Goal: Task Accomplishment & Management: Use online tool/utility

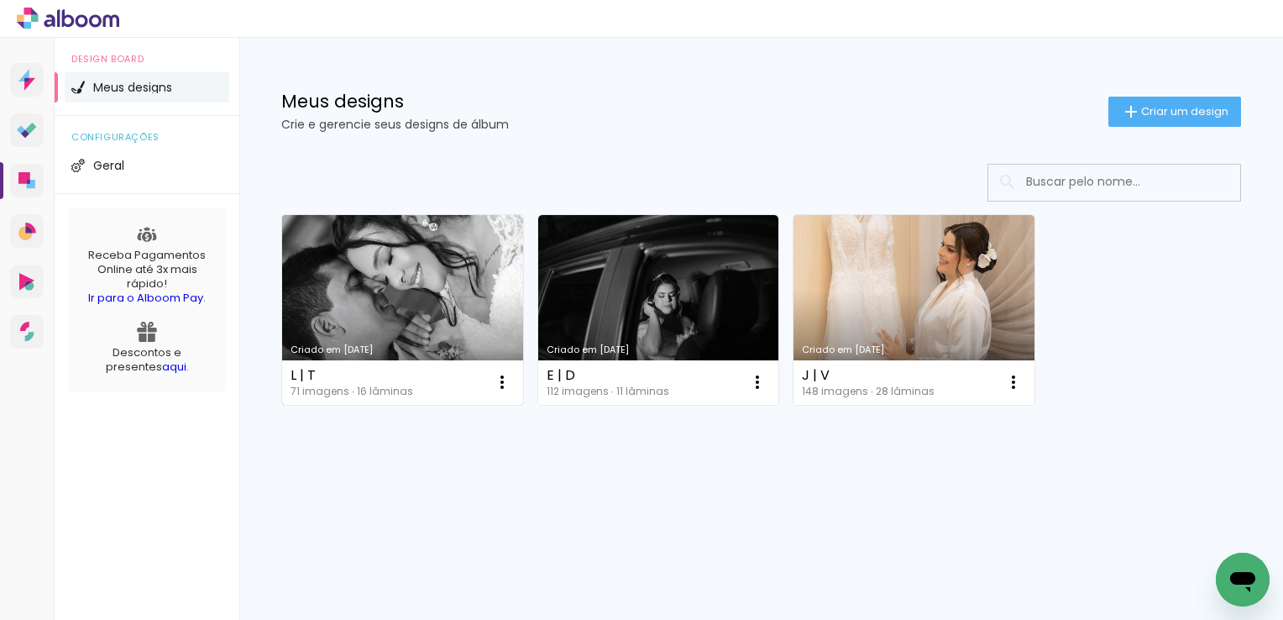
click at [395, 331] on link "Criado em [DATE]" at bounding box center [402, 310] width 241 height 190
click at [507, 382] on iron-icon at bounding box center [502, 382] width 20 height 20
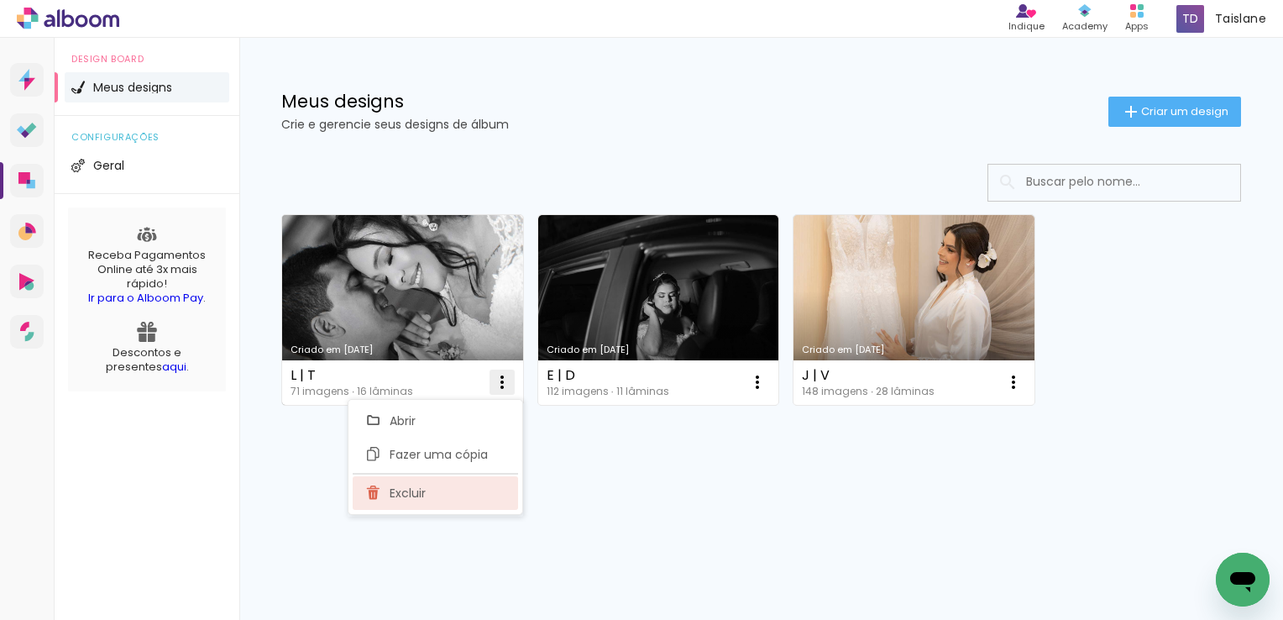
click at [435, 484] on paper-item "Excluir" at bounding box center [435, 493] width 165 height 34
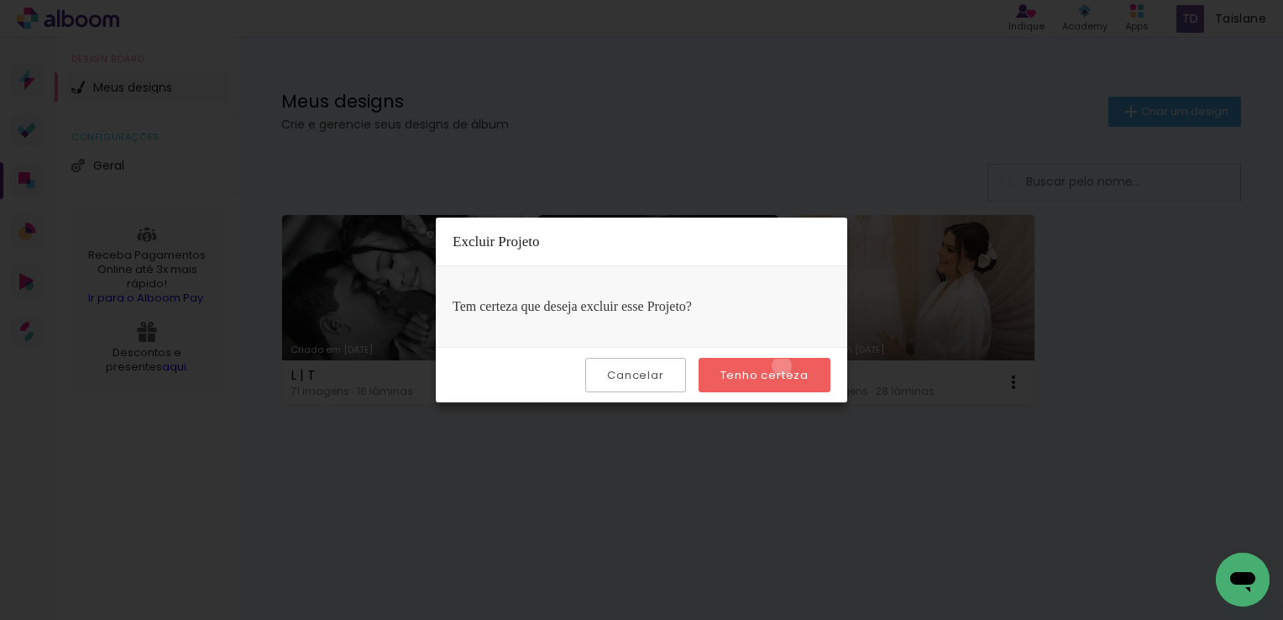
click at [784, 365] on paper-button "Tenho certeza" at bounding box center [764, 375] width 132 height 34
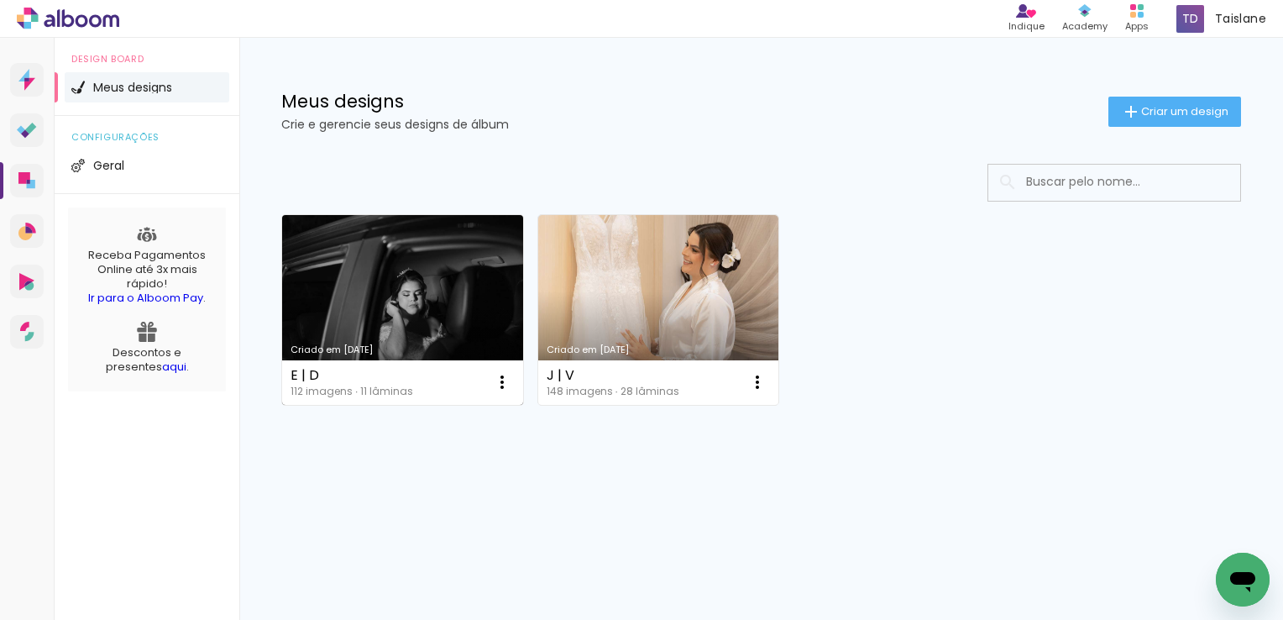
click at [428, 345] on div "Criado em [DATE]" at bounding box center [402, 349] width 224 height 9
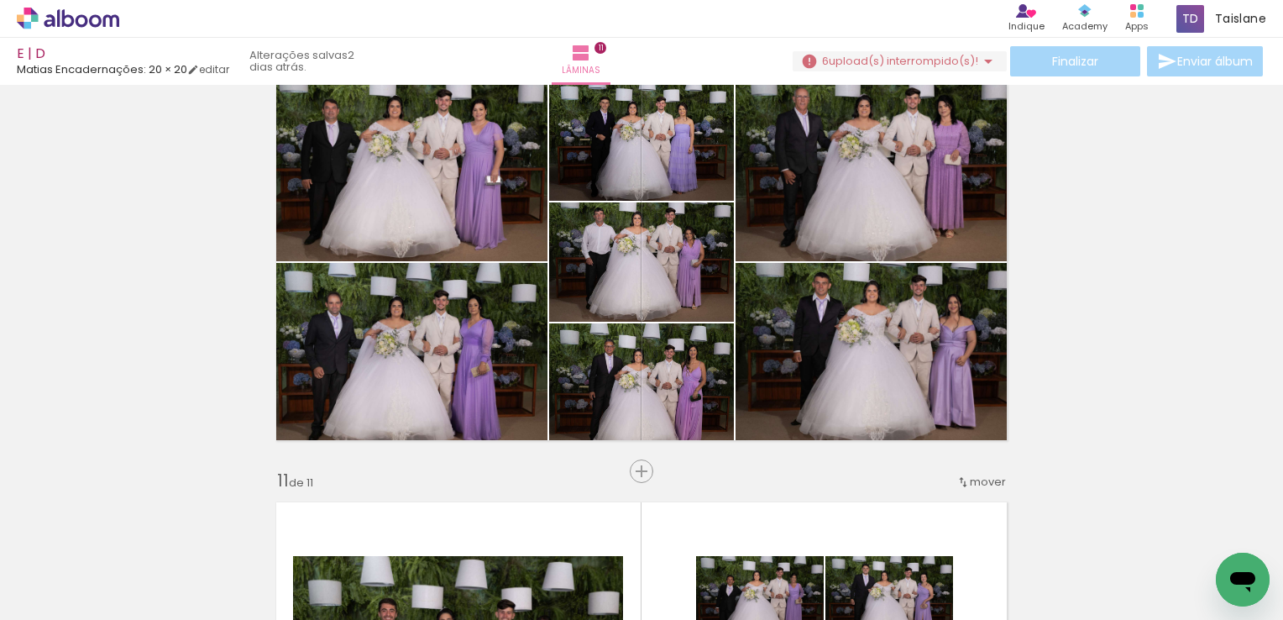
scroll to position [3828, 0]
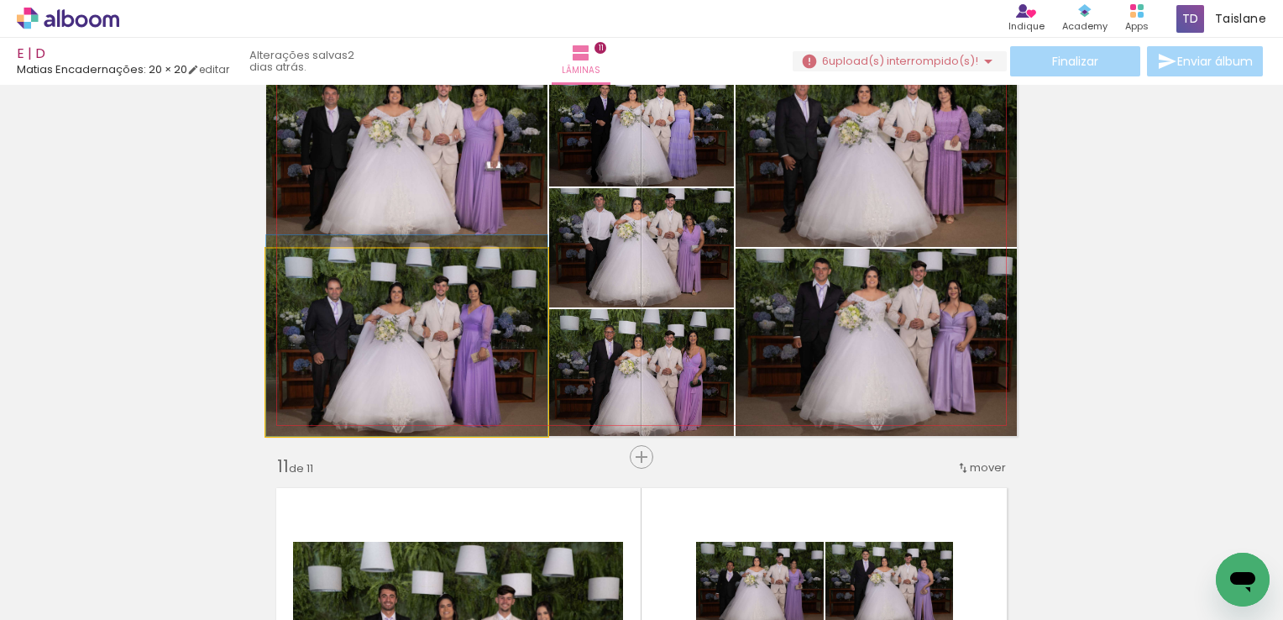
drag, startPoint x: 531, startPoint y: 377, endPoint x: 531, endPoint y: 362, distance: 15.1
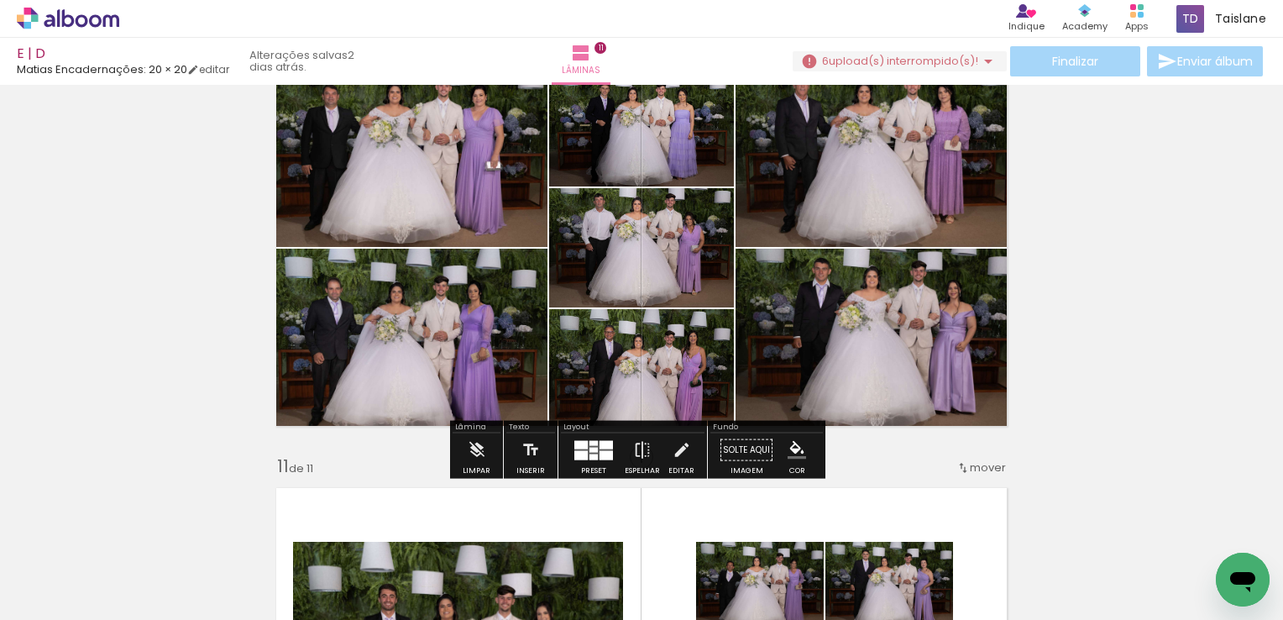
click at [599, 453] on div at bounding box center [605, 454] width 13 height 9
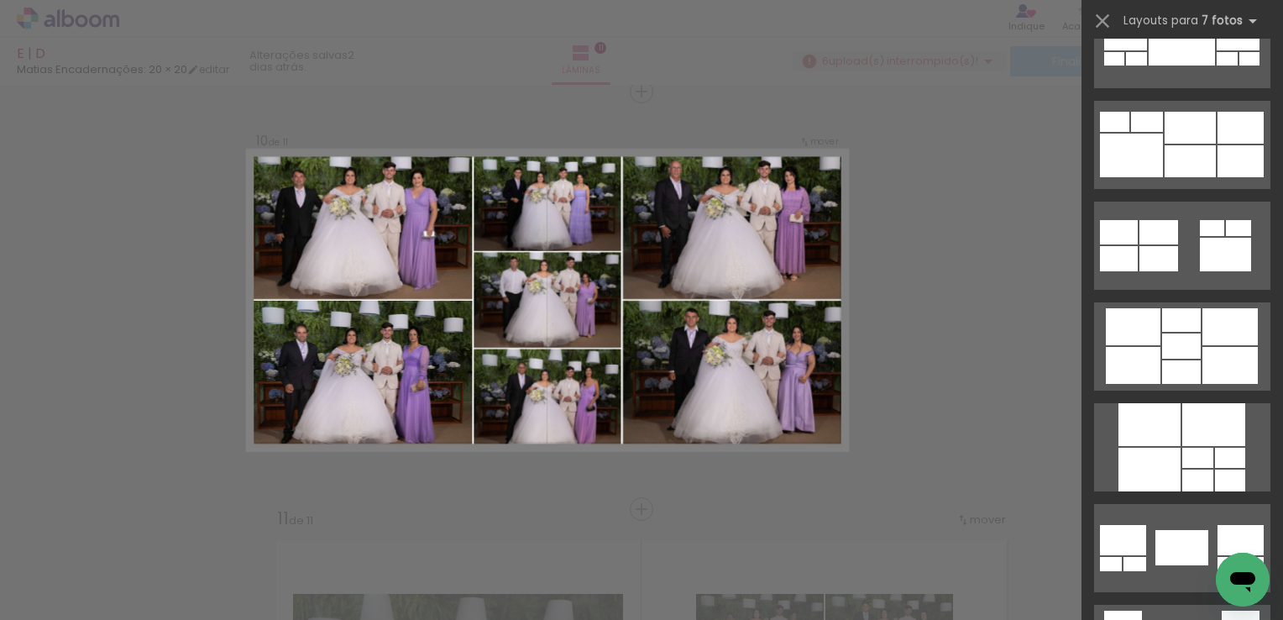
scroll to position [4335, 0]
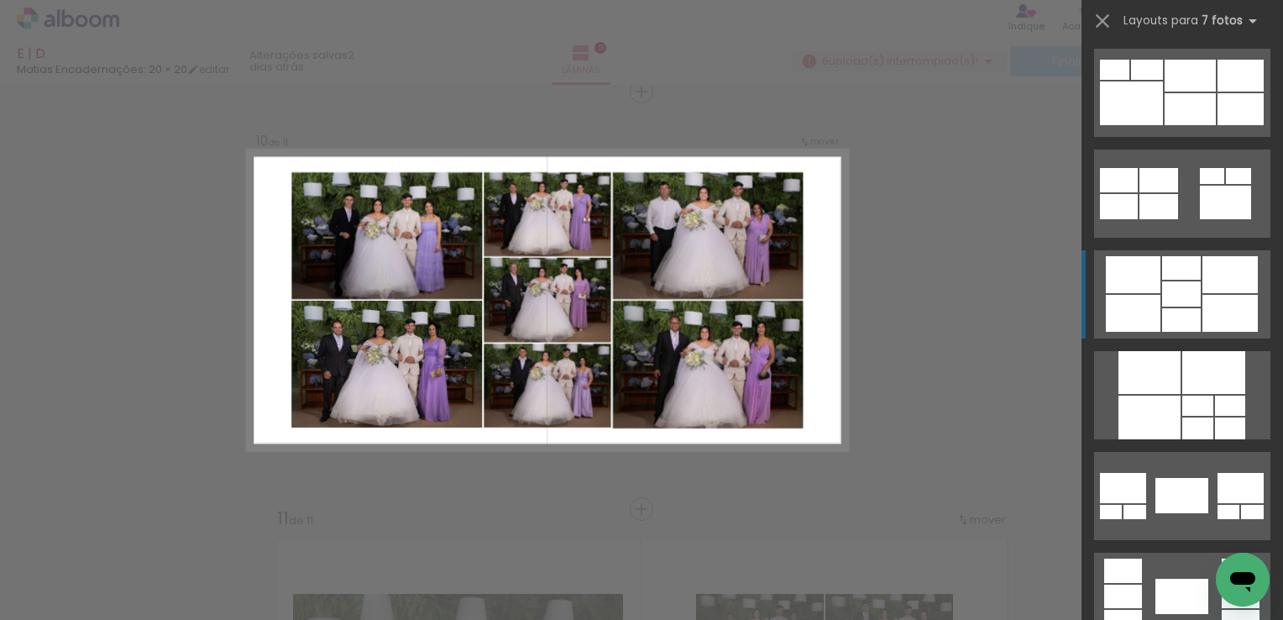
click at [1237, 310] on div at bounding box center [1229, 313] width 55 height 37
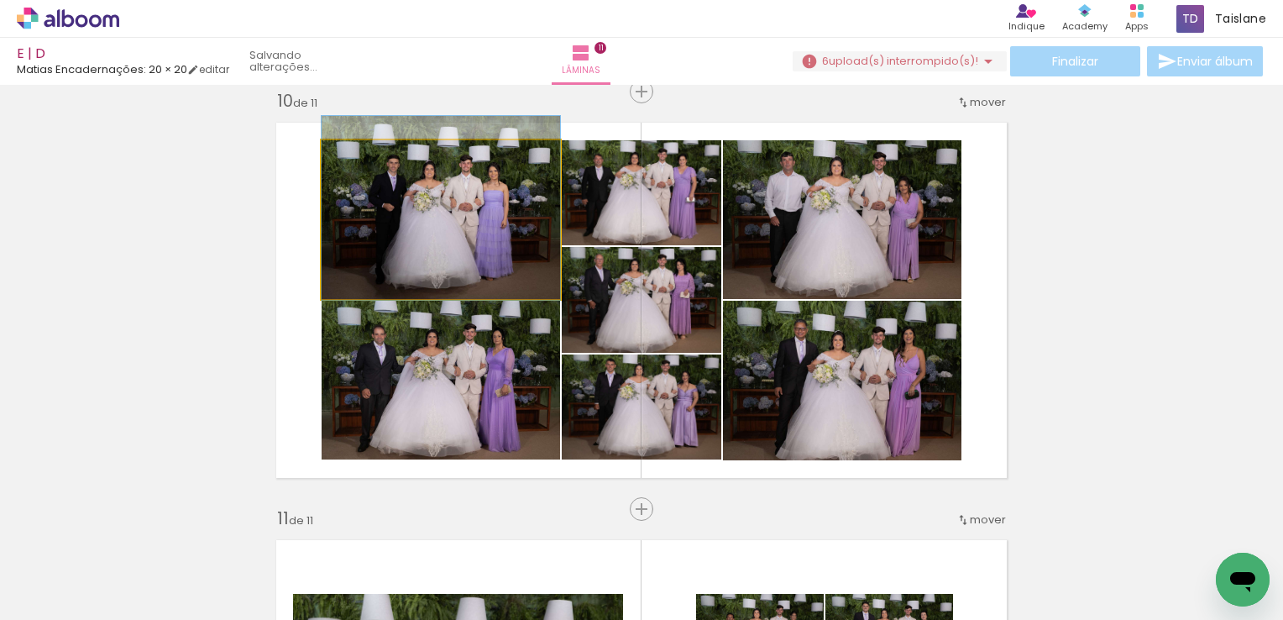
drag, startPoint x: 413, startPoint y: 212, endPoint x: 416, endPoint y: 201, distance: 12.2
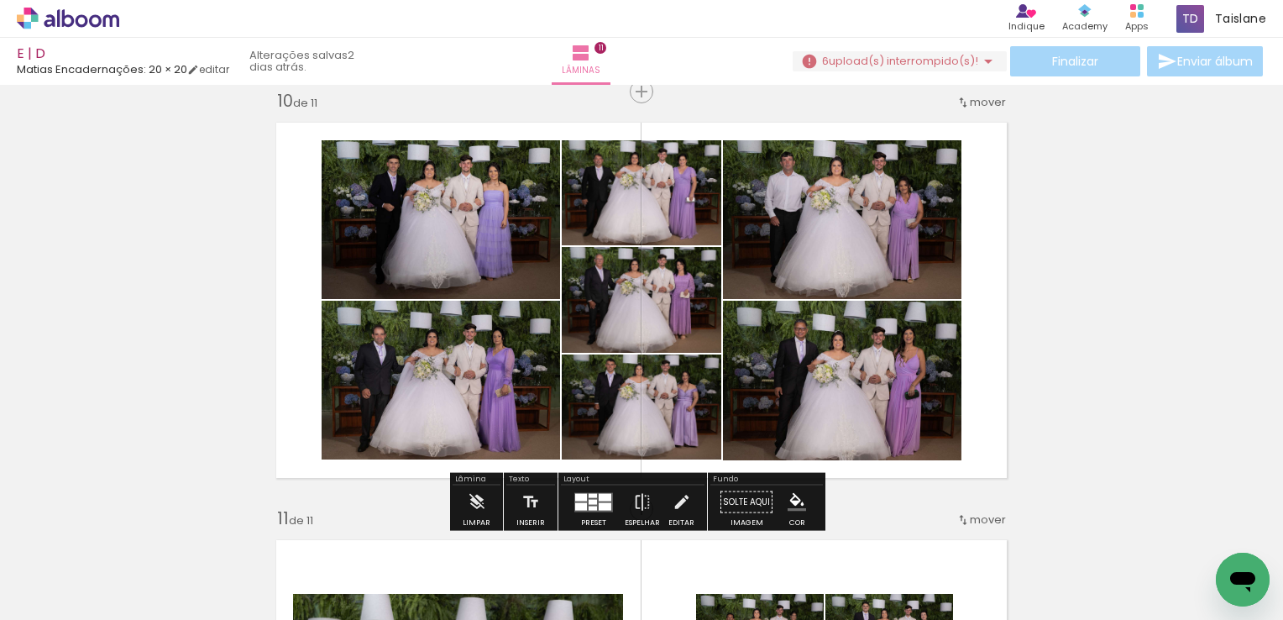
click at [590, 505] on div at bounding box center [593, 507] width 8 height 4
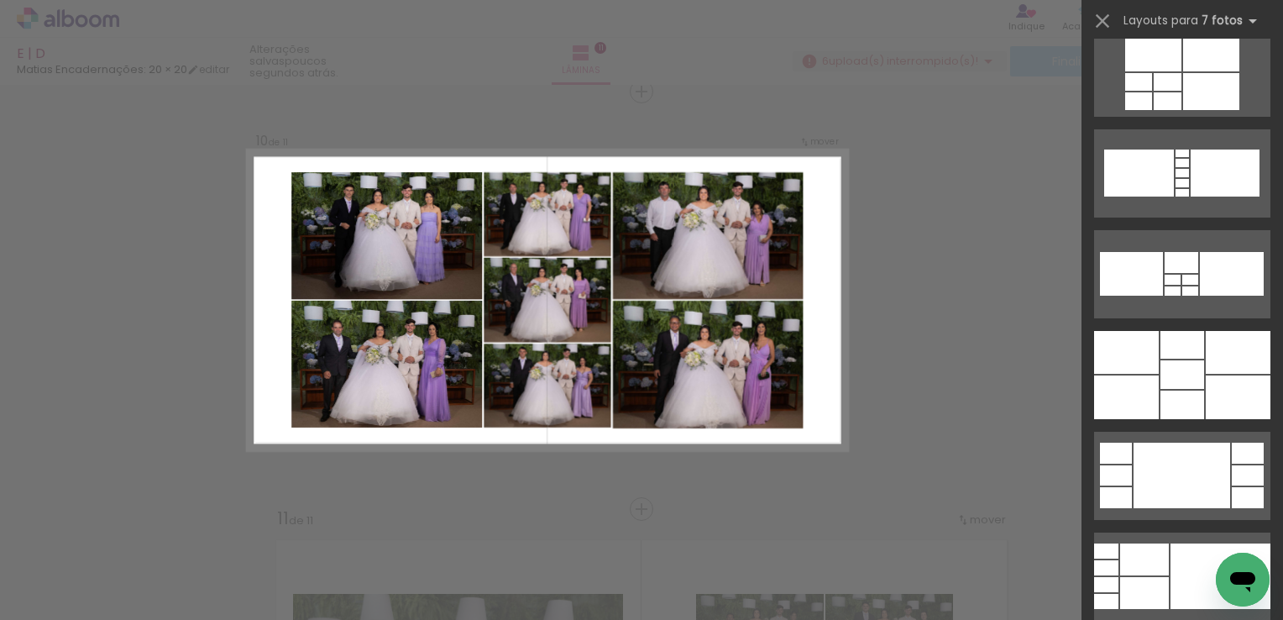
scroll to position [1585, 0]
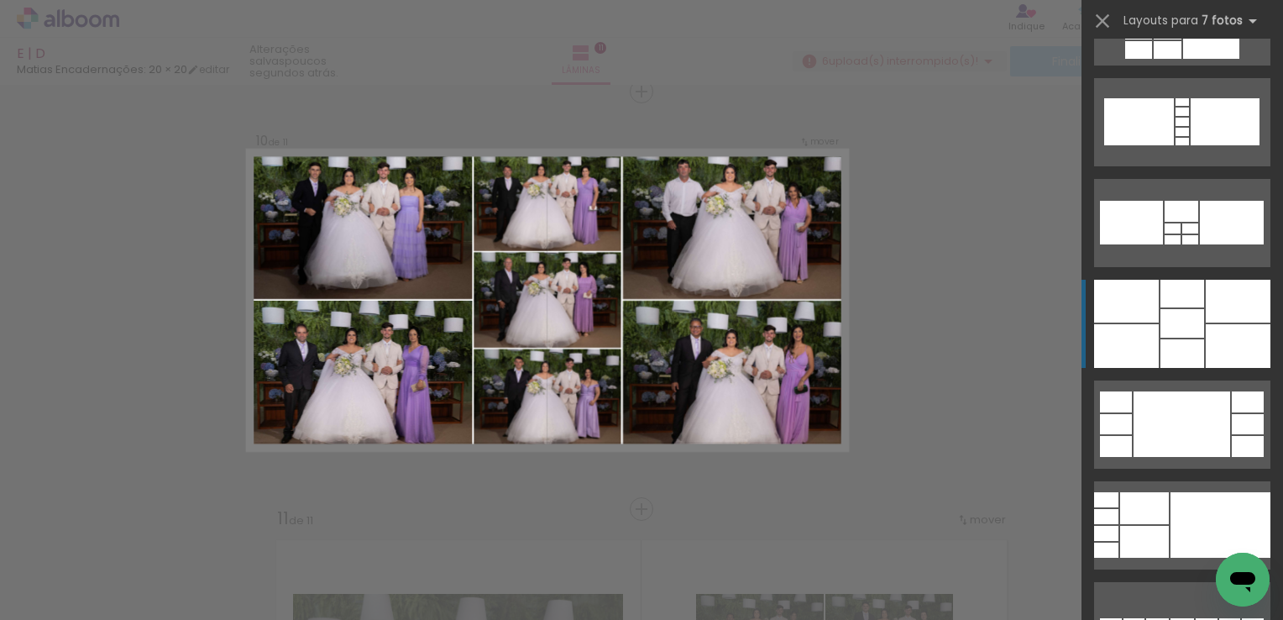
click at [1196, 298] on div at bounding box center [1182, 294] width 44 height 28
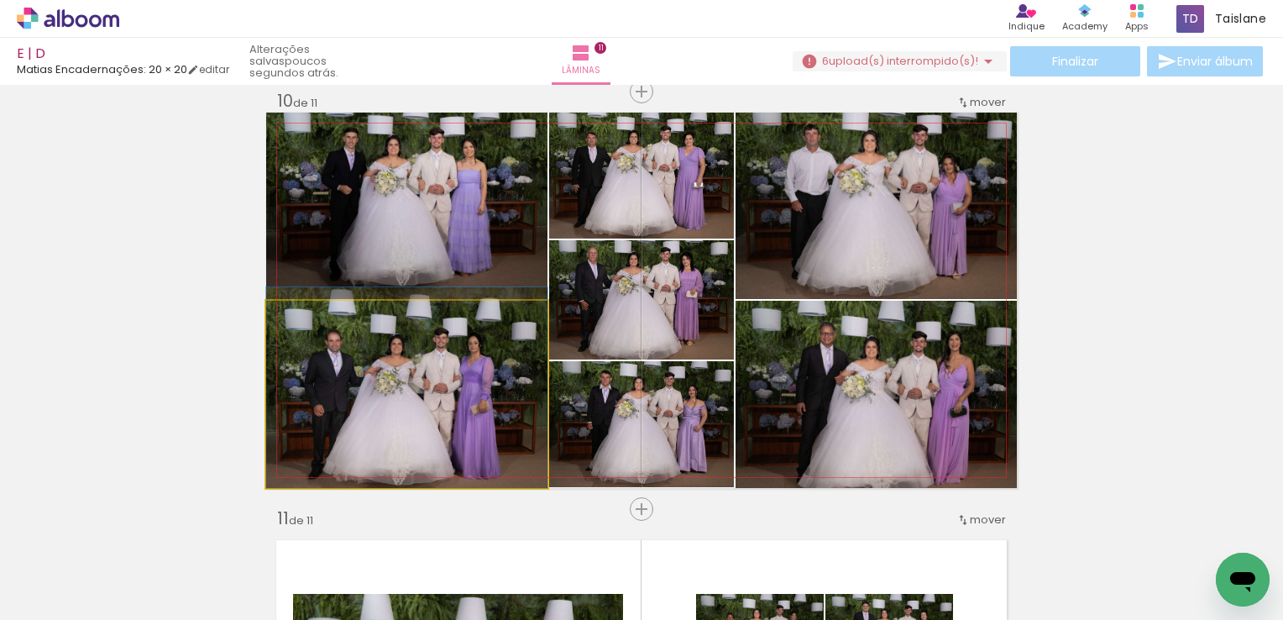
drag, startPoint x: 430, startPoint y: 411, endPoint x: 432, endPoint y: 393, distance: 17.8
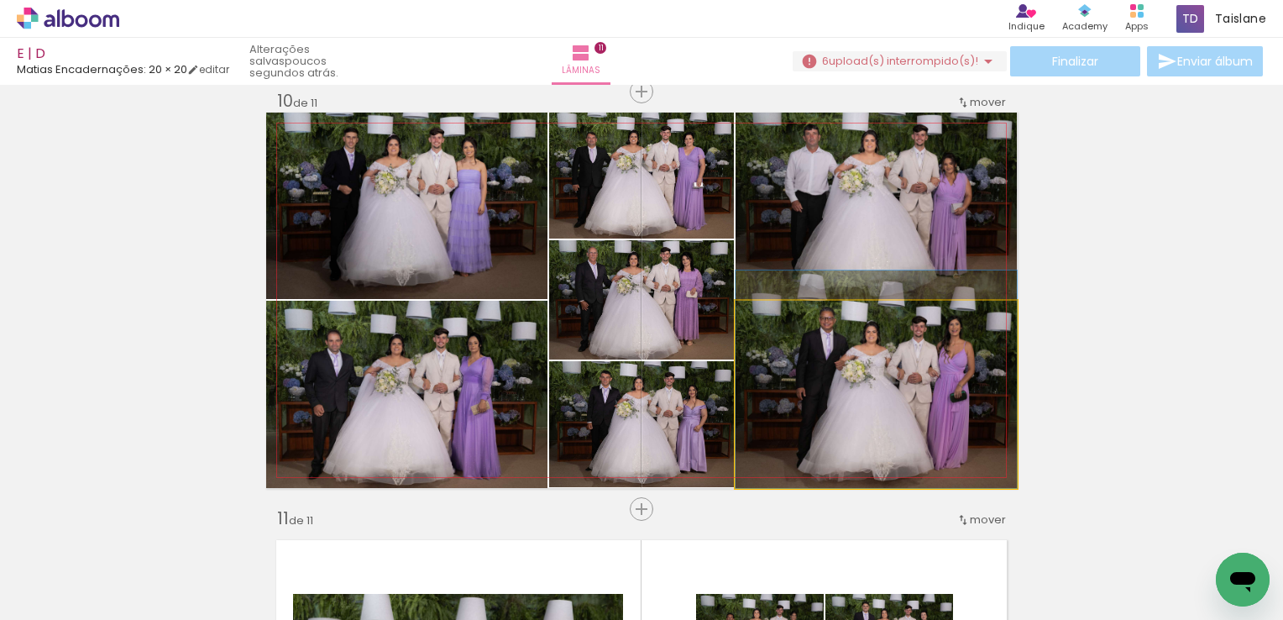
drag, startPoint x: 887, startPoint y: 405, endPoint x: 887, endPoint y: 374, distance: 30.2
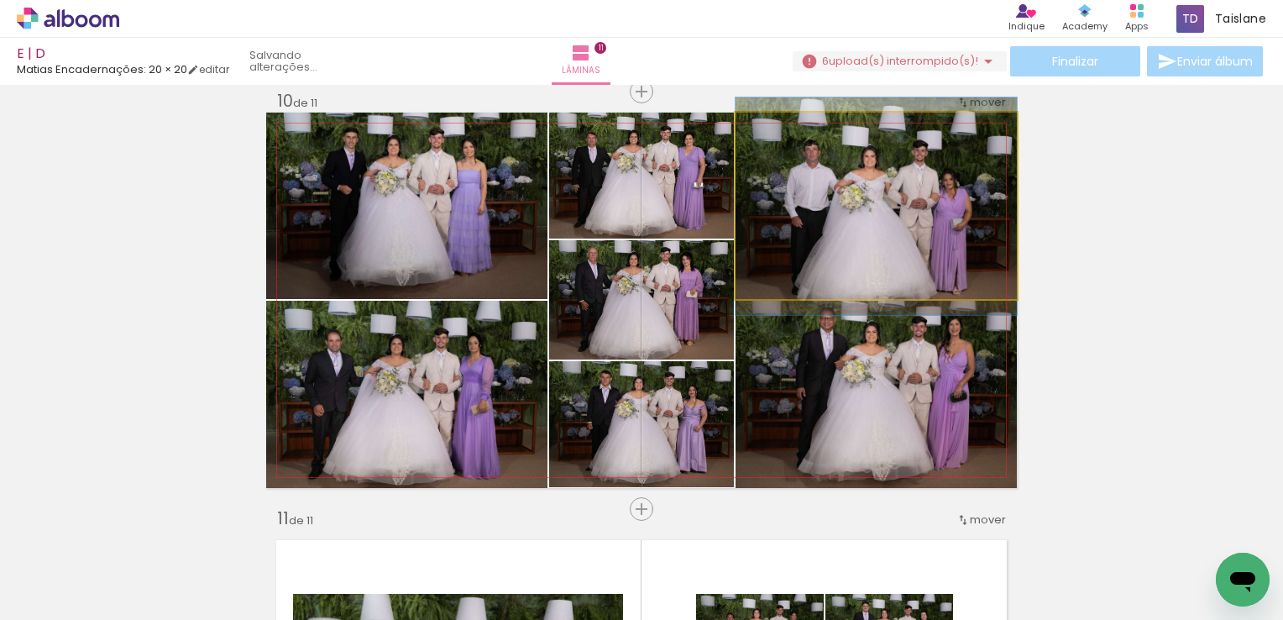
drag, startPoint x: 910, startPoint y: 238, endPoint x: 914, endPoint y: 254, distance: 16.5
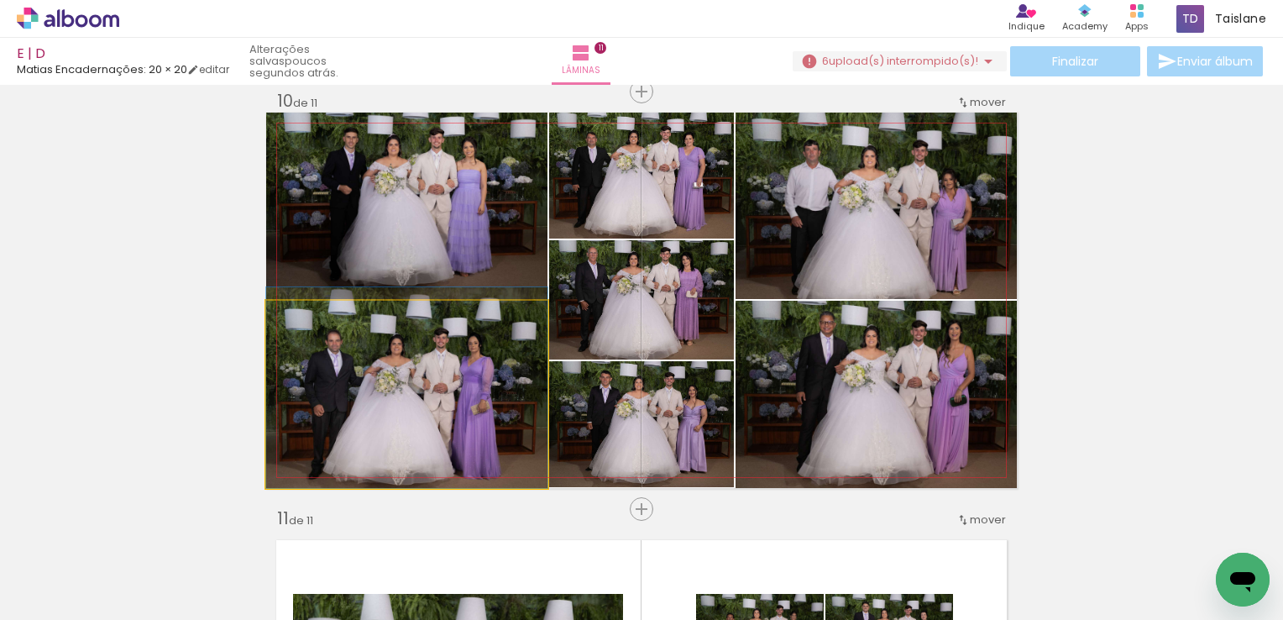
drag, startPoint x: 479, startPoint y: 442, endPoint x: 479, endPoint y: 421, distance: 21.0
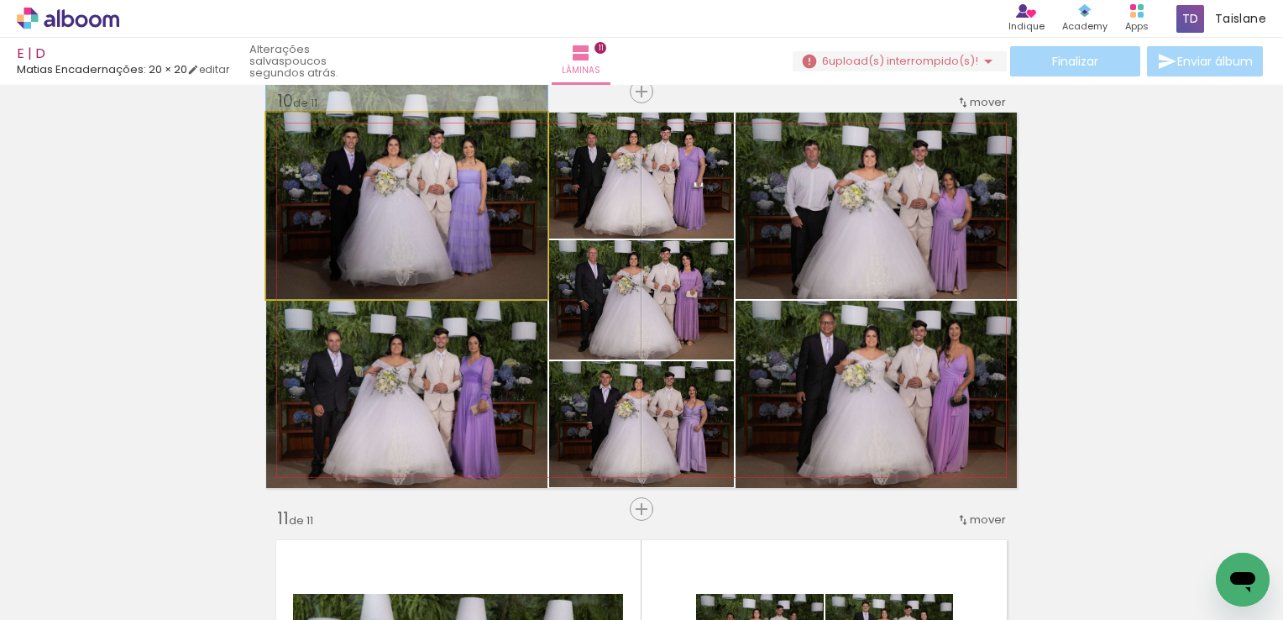
click at [444, 234] on quentale-photo at bounding box center [406, 205] width 281 height 186
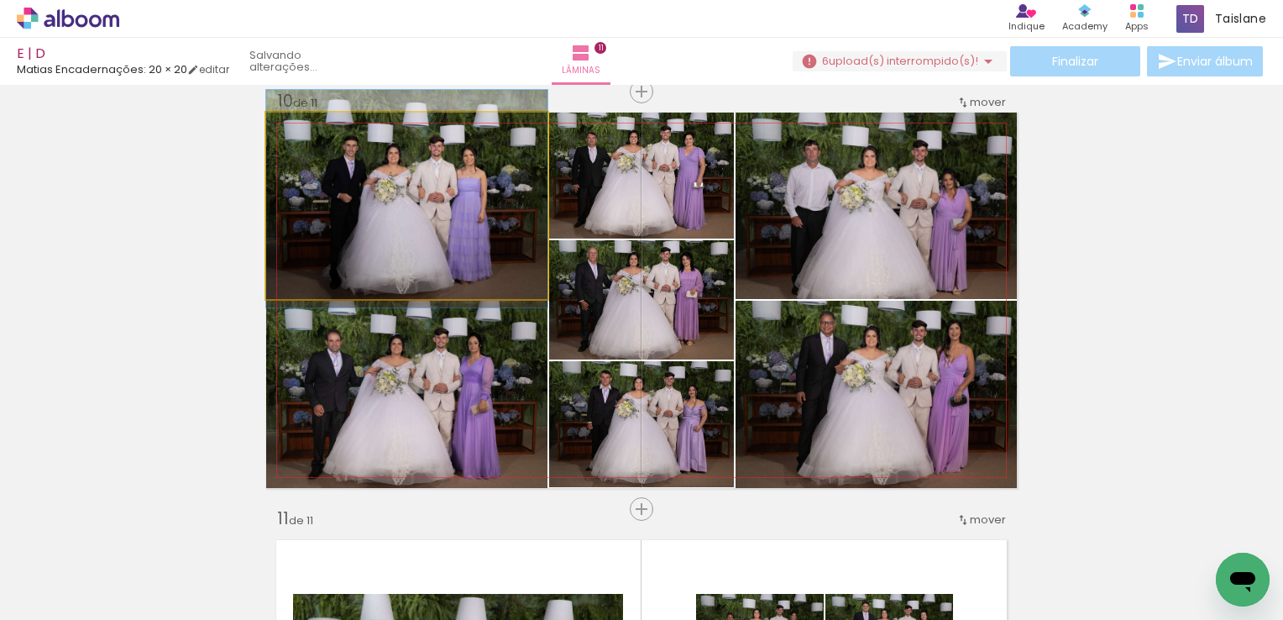
drag, startPoint x: 446, startPoint y: 229, endPoint x: 447, endPoint y: 238, distance: 8.6
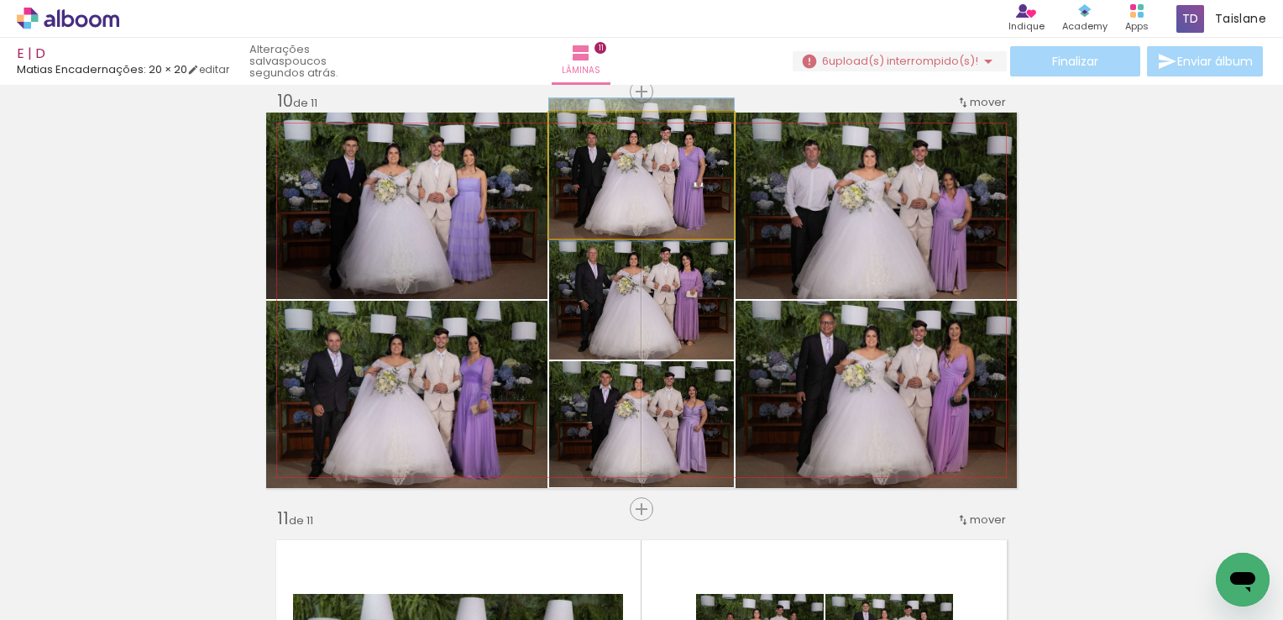
click at [685, 193] on quentale-photo at bounding box center [641, 175] width 185 height 126
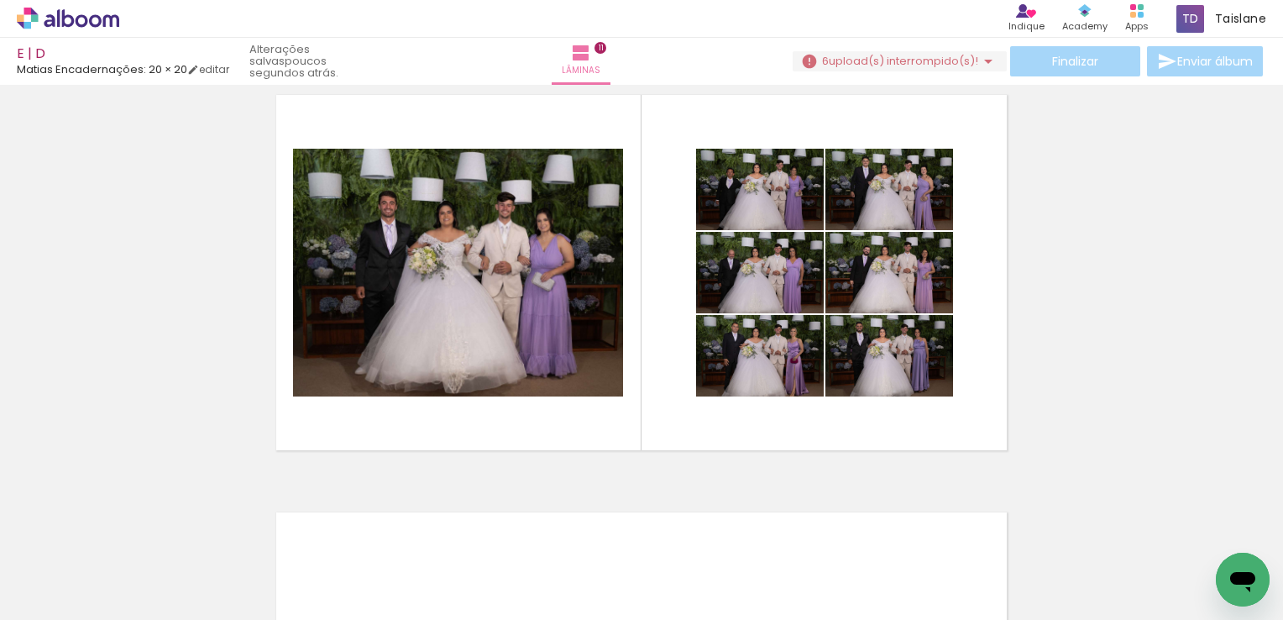
scroll to position [4228, 0]
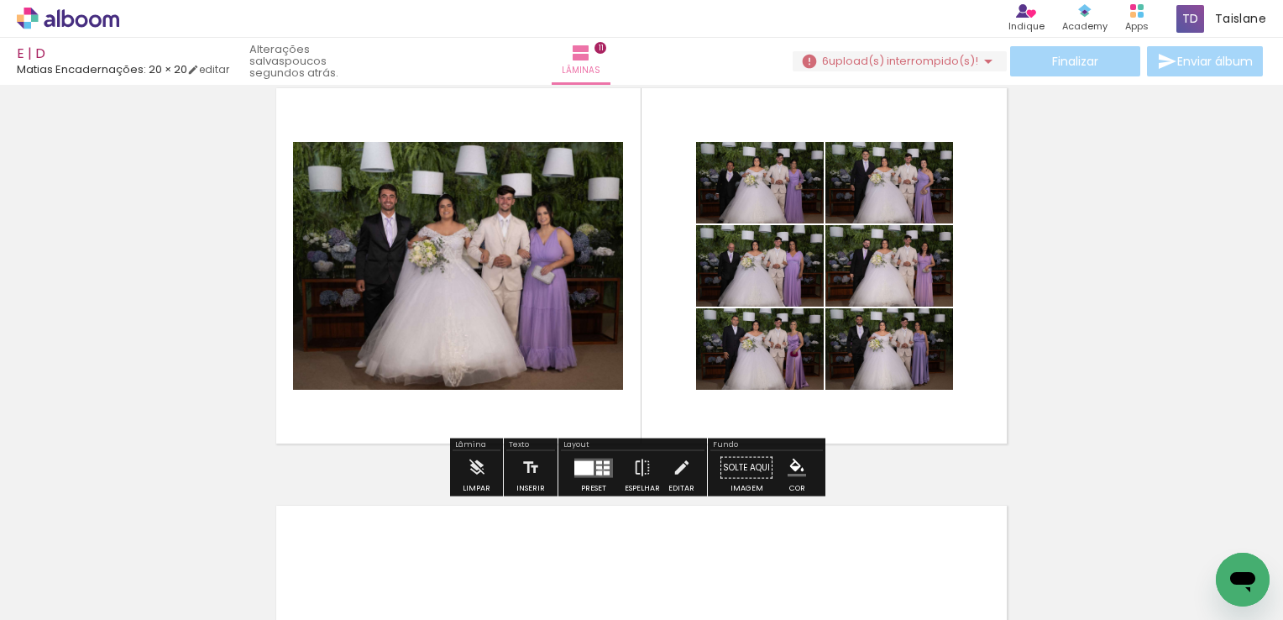
click at [597, 471] on div at bounding box center [599, 472] width 6 height 4
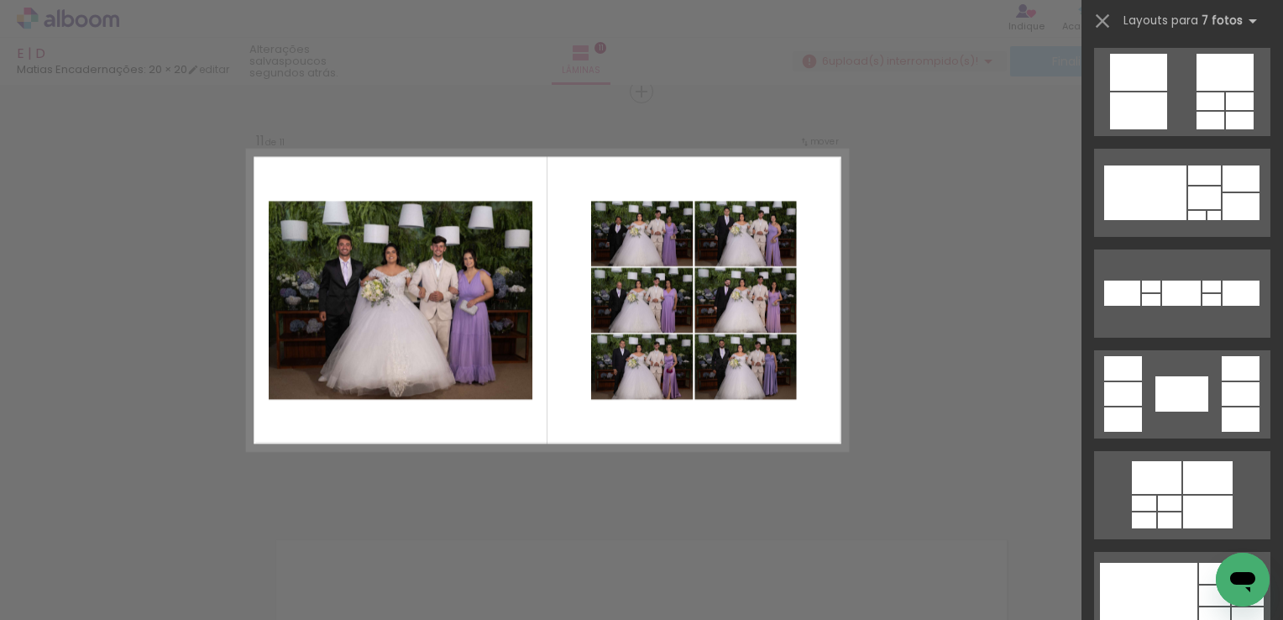
scroll to position [0, 5043]
click at [0, 0] on div "Confirmar Cancelar" at bounding box center [0, 0] width 0 height 0
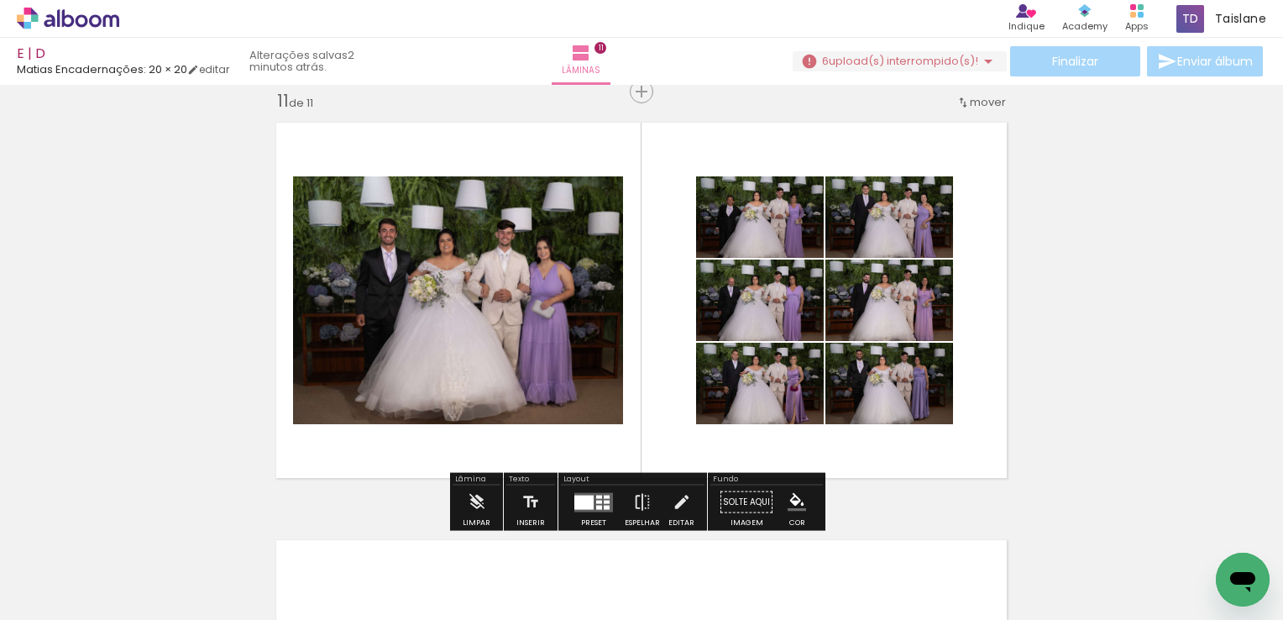
scroll to position [0, 5043]
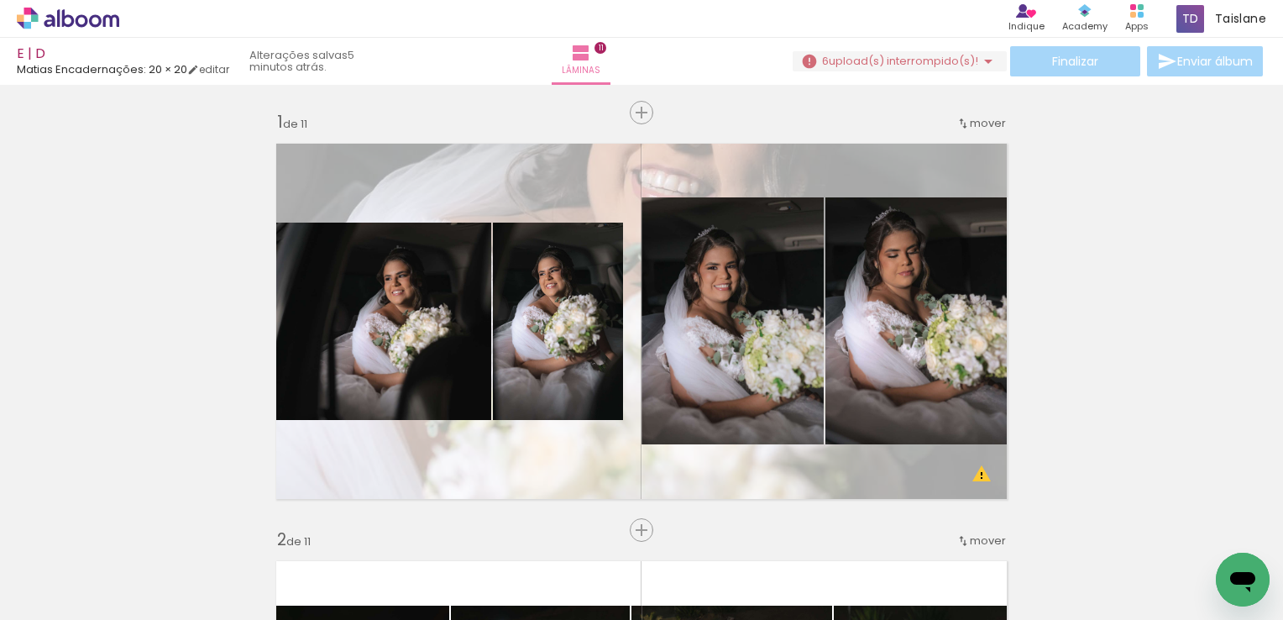
scroll to position [0, 5043]
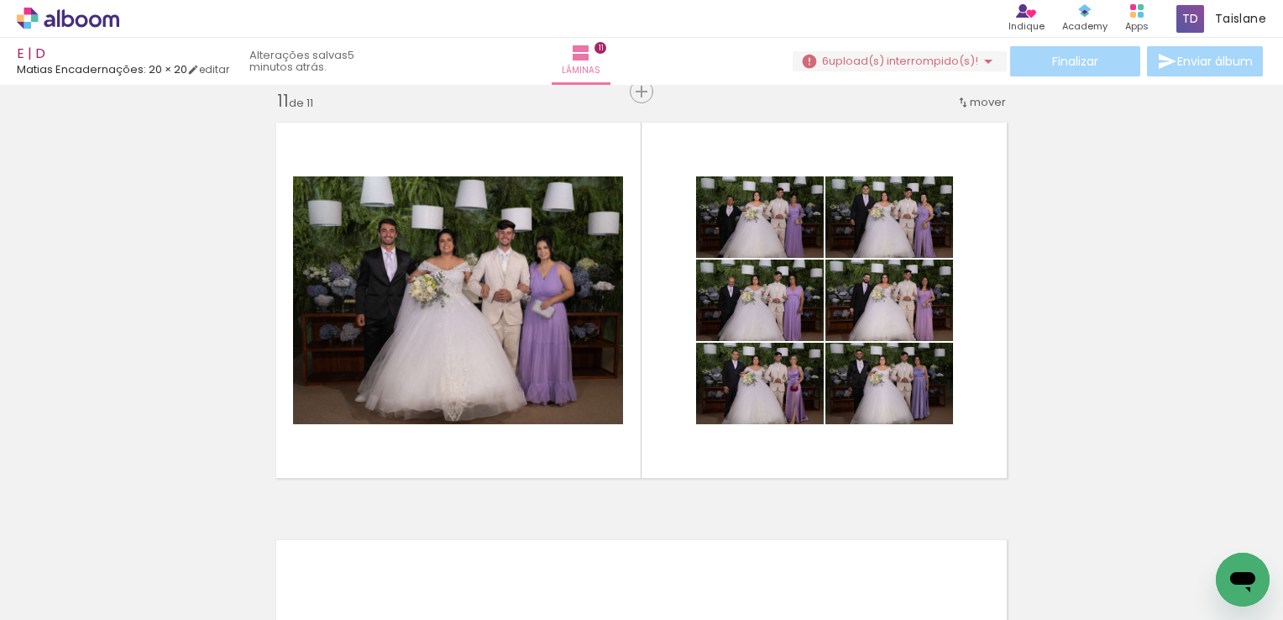
click at [81, 22] on icon at bounding box center [68, 19] width 102 height 22
